Goal: Task Accomplishment & Management: Manage account settings

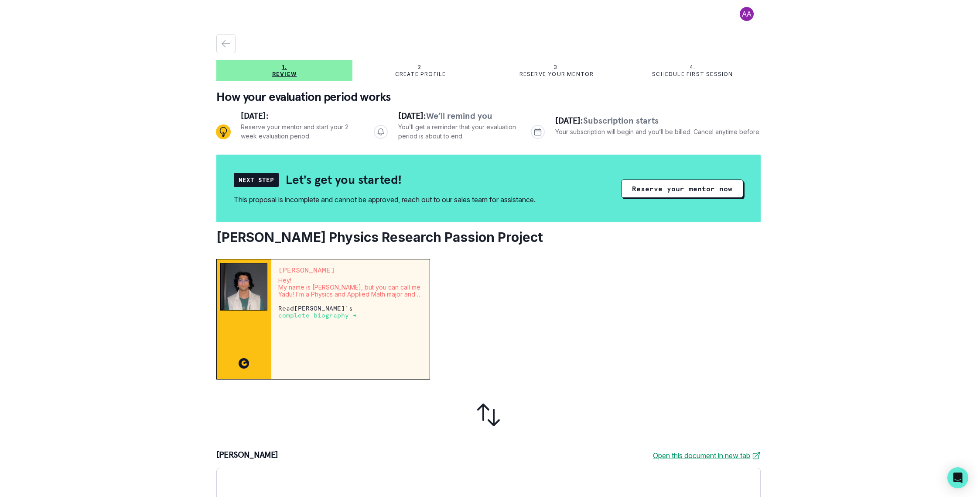
click at [555, 68] on div "3. Reserve your mentor" at bounding box center [557, 71] width 136 height 14
click at [652, 73] on p "Schedule first session" at bounding box center [692, 74] width 81 height 7
click at [735, 13] on button at bounding box center [747, 14] width 28 height 14
click at [850, 102] on div "Log out 1. Review 2. Create profile 3. Reserve your mentor 4. Schedule first se…" at bounding box center [488, 248] width 977 height 497
click at [744, 15] on div at bounding box center [747, 15] width 28 height 17
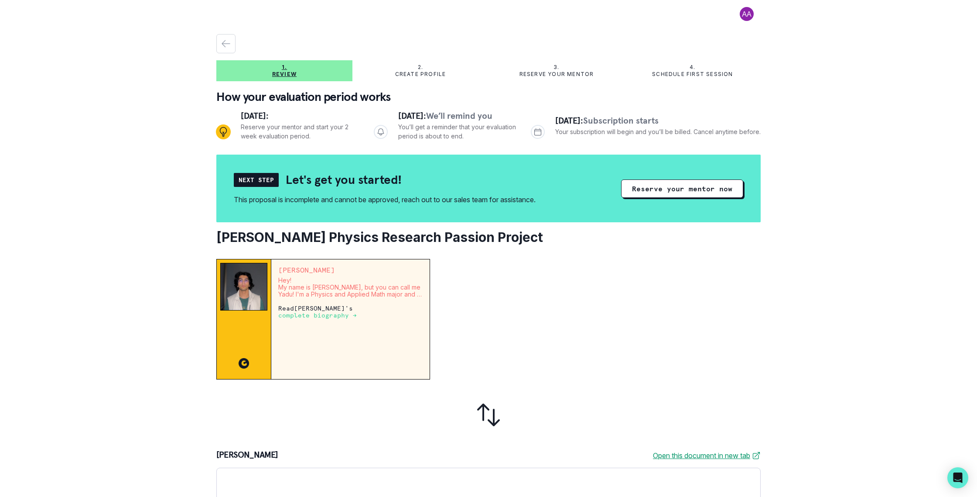
click at [745, 14] on button at bounding box center [747, 14] width 28 height 14
click at [749, 35] on button "Log out" at bounding box center [775, 36] width 97 height 16
click at [740, 16] on button at bounding box center [747, 14] width 28 height 14
click at [742, 35] on button "Log out" at bounding box center [775, 36] width 97 height 16
